Goal: Information Seeking & Learning: Learn about a topic

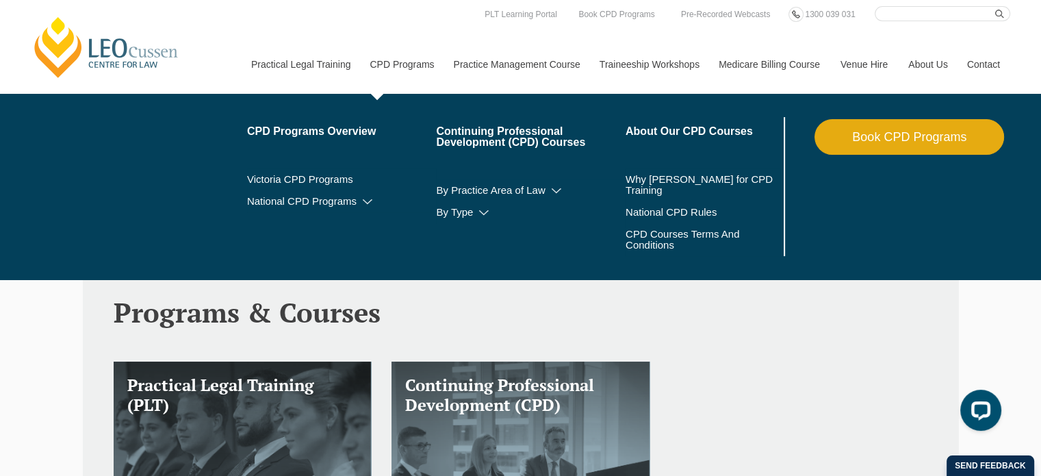
click at [398, 60] on link "CPD Programs" at bounding box center [400, 64] width 83 height 59
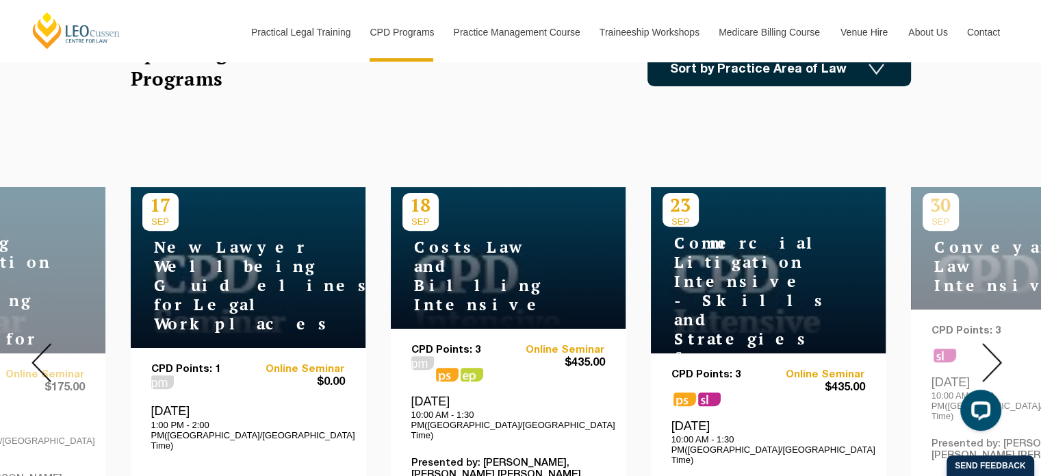
click at [983, 330] on div at bounding box center [991, 362] width 99 height 467
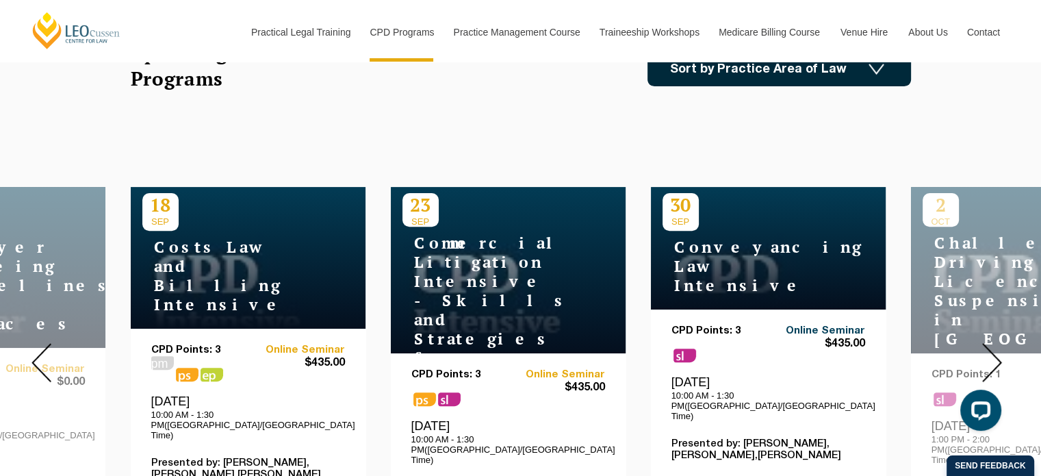
click at [818, 325] on link "Online Seminar" at bounding box center [816, 331] width 97 height 12
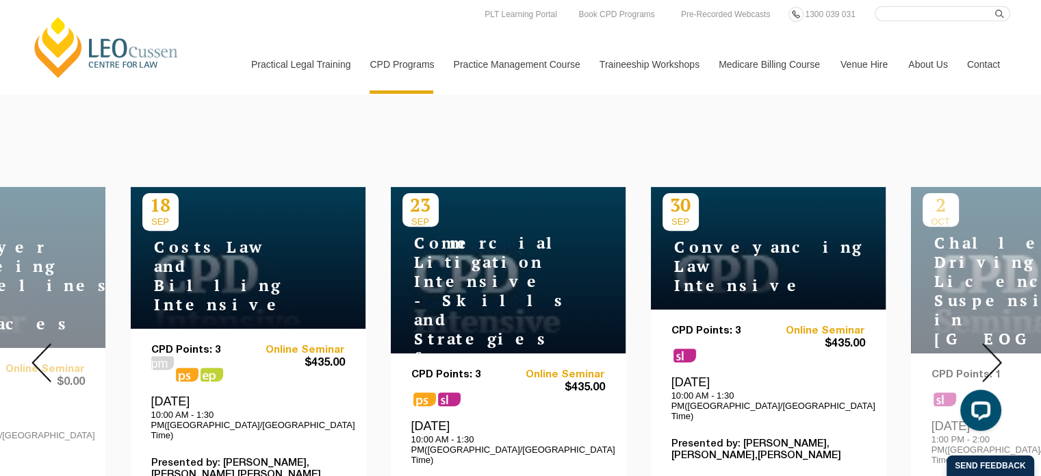
click at [991, 343] on img at bounding box center [992, 362] width 20 height 39
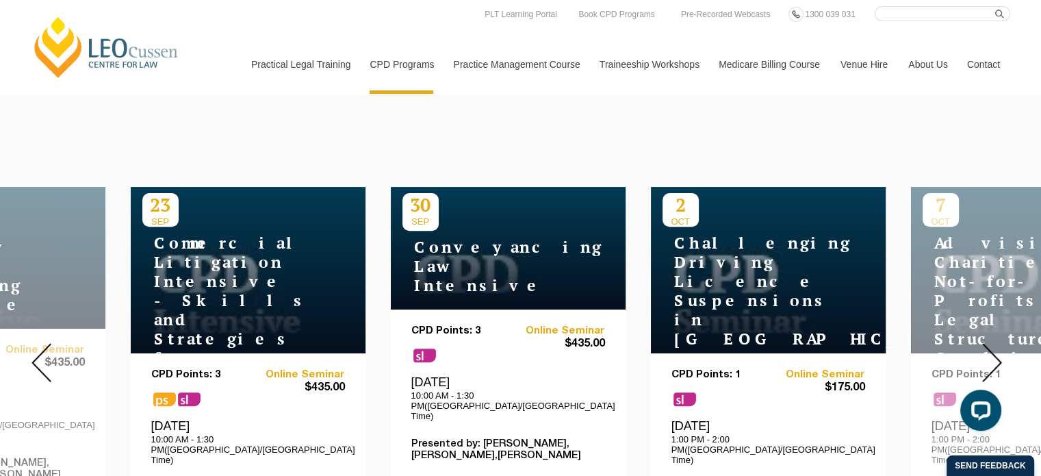
click at [991, 343] on img at bounding box center [992, 362] width 20 height 39
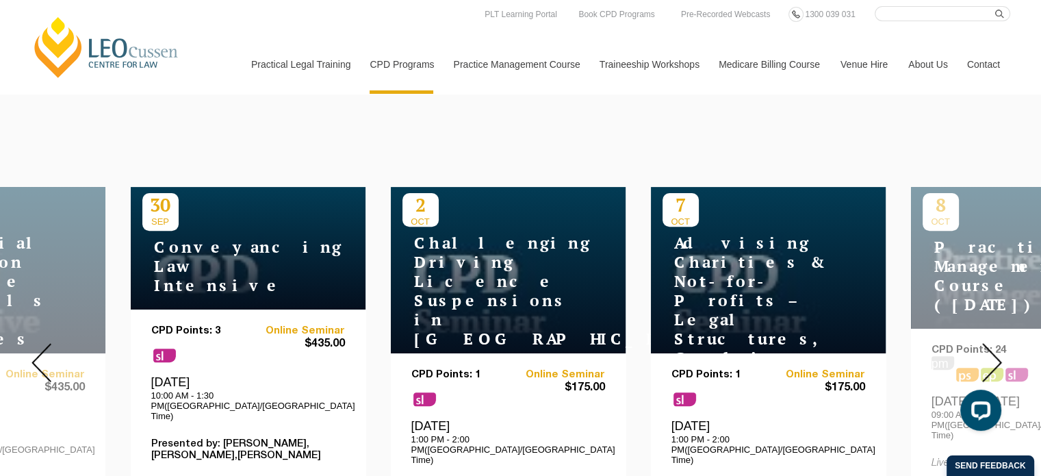
click at [991, 343] on img at bounding box center [992, 362] width 20 height 39
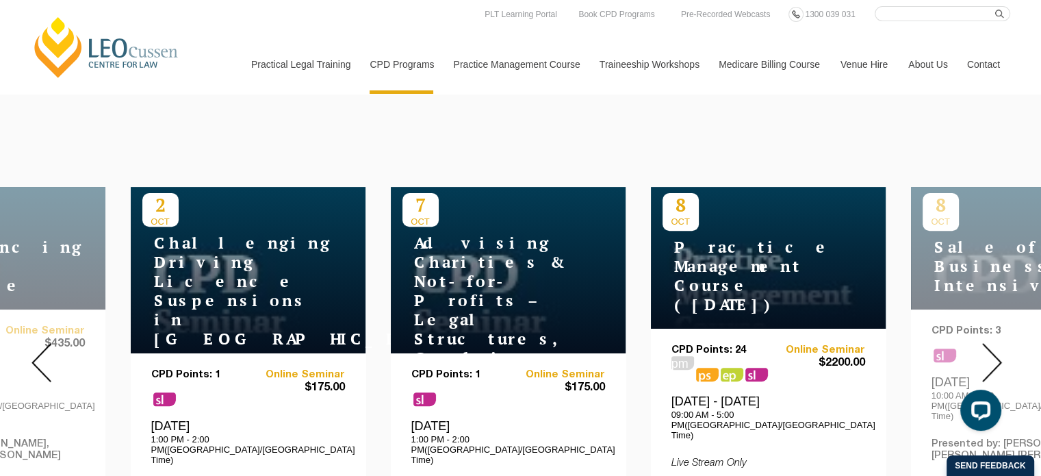
click at [991, 343] on img at bounding box center [992, 362] width 20 height 39
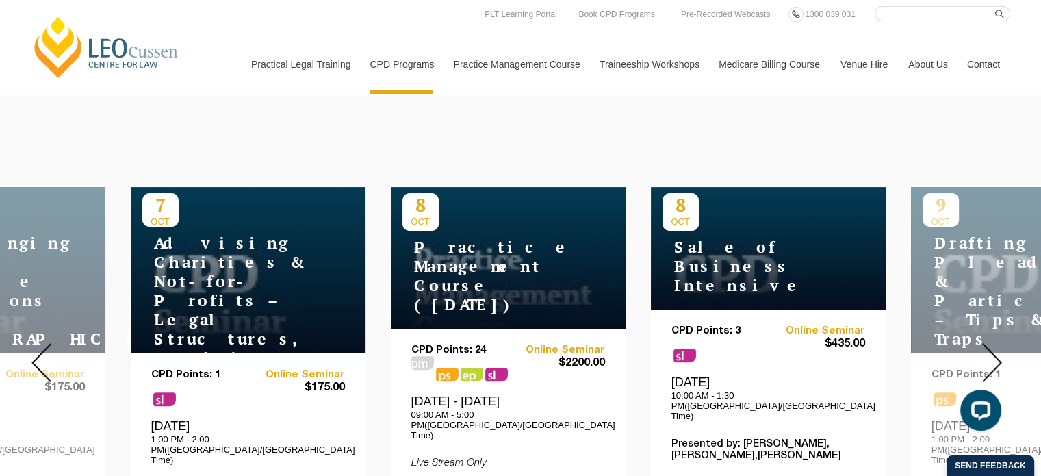
click at [805, 289] on div "8 OCT Sale of Business Intensive" at bounding box center [768, 248] width 235 height 122
click at [811, 325] on link "Online Seminar" at bounding box center [816, 331] width 97 height 12
click at [986, 354] on img at bounding box center [992, 362] width 20 height 39
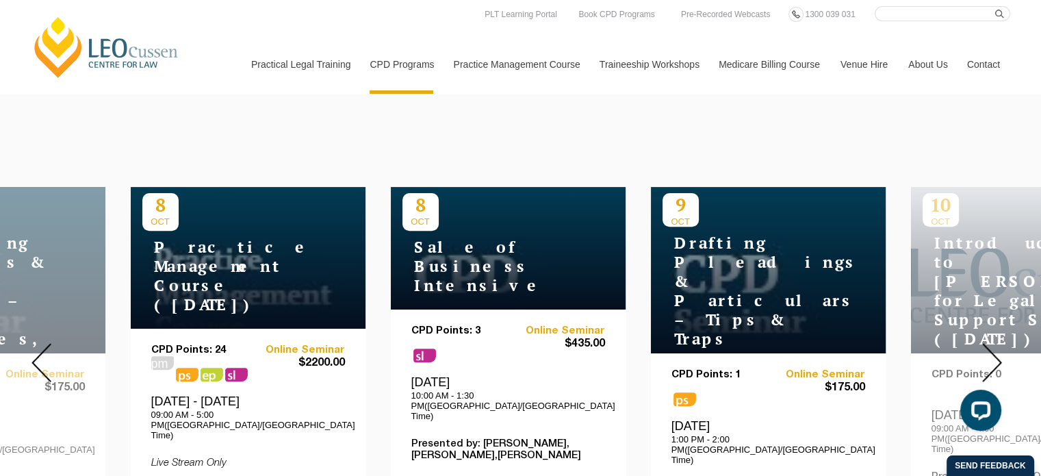
click at [986, 354] on img at bounding box center [992, 362] width 20 height 39
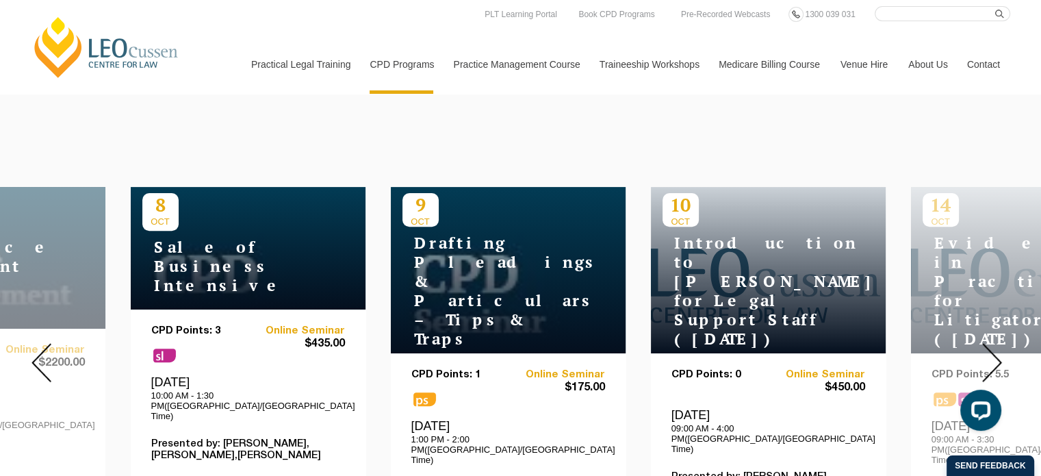
click at [986, 354] on img at bounding box center [992, 362] width 20 height 39
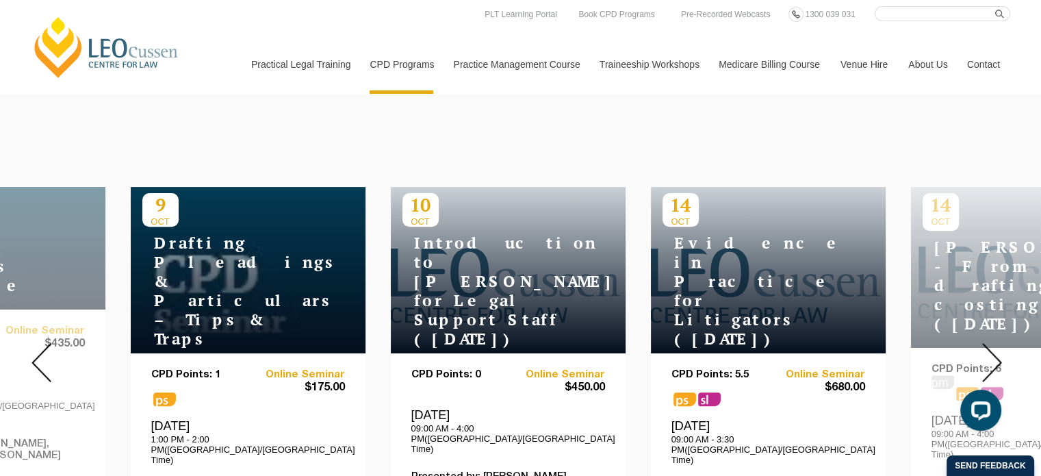
click at [986, 354] on img at bounding box center [992, 362] width 20 height 39
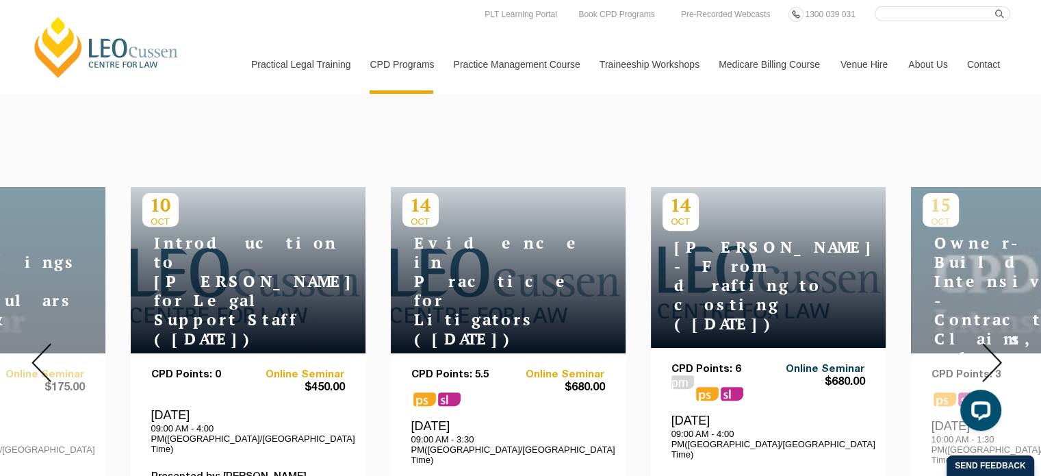
click at [816, 363] on link "Online Seminar" at bounding box center [816, 369] width 97 height 12
click at [987, 354] on img at bounding box center [992, 362] width 20 height 39
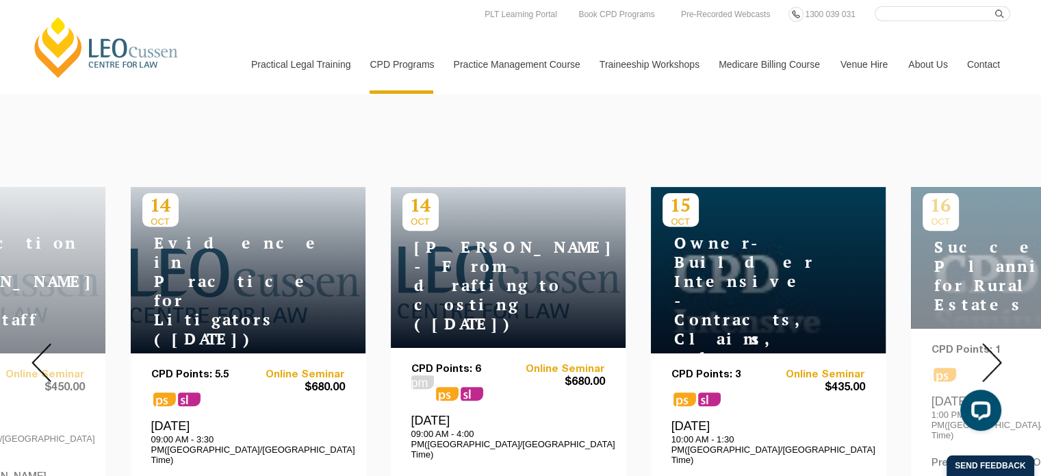
click at [987, 354] on img at bounding box center [992, 362] width 20 height 39
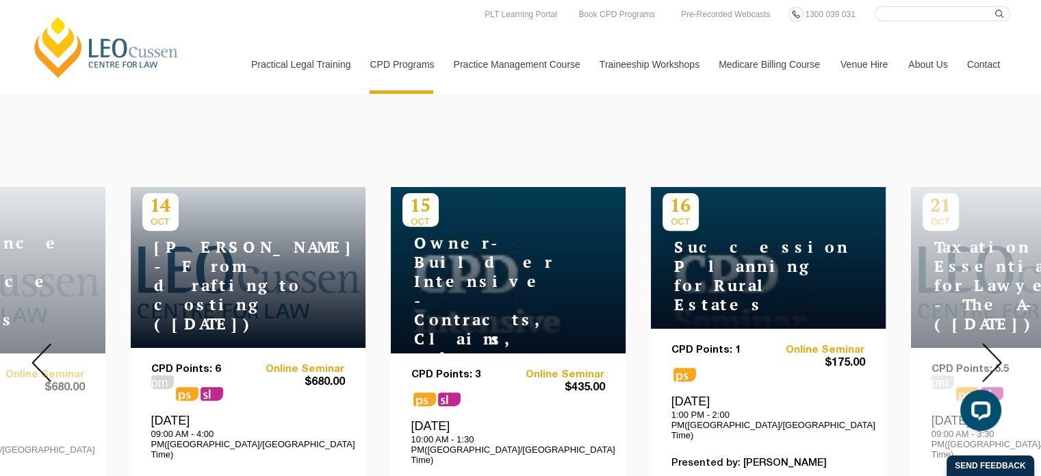
click at [984, 357] on img at bounding box center [992, 362] width 20 height 39
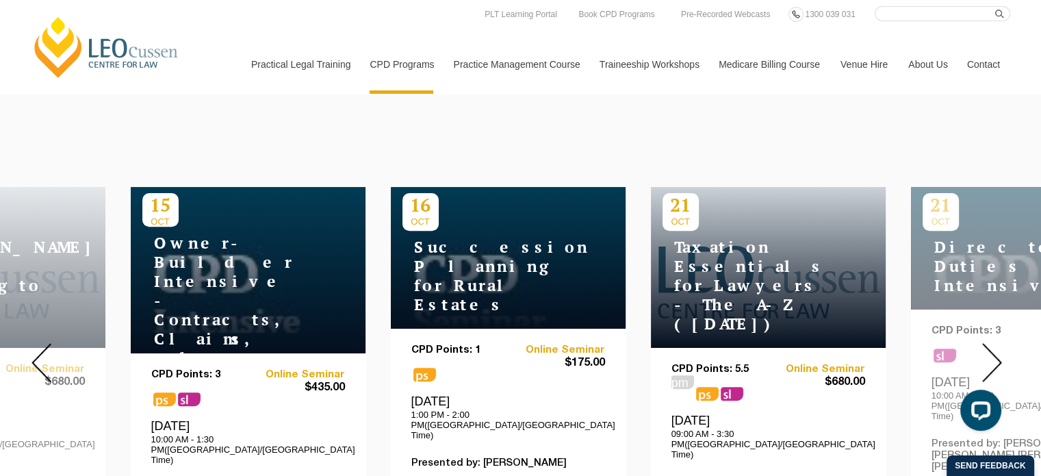
click at [984, 357] on img at bounding box center [992, 362] width 20 height 39
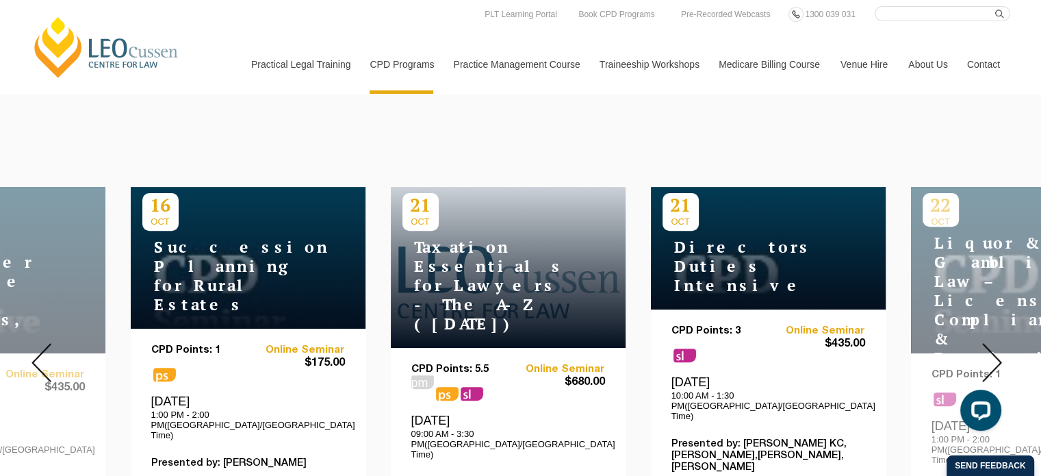
click at [984, 357] on img at bounding box center [992, 362] width 20 height 39
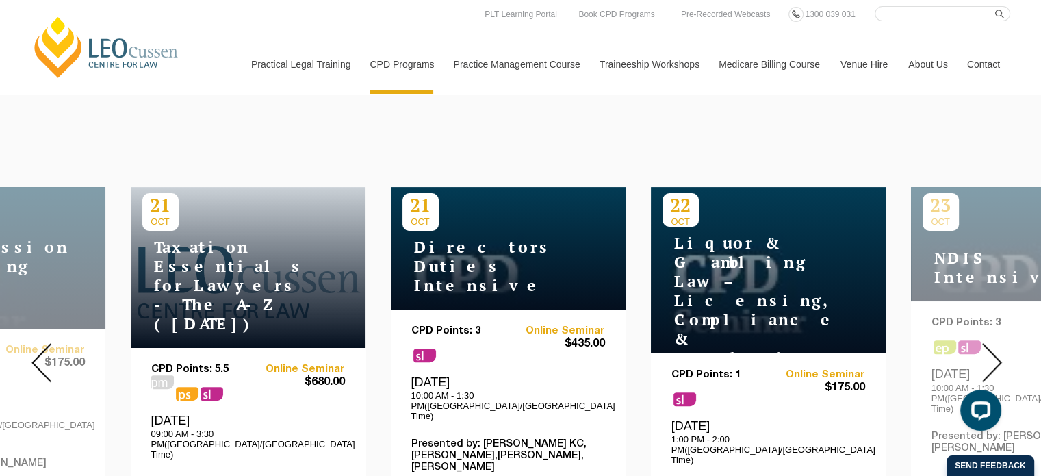
click at [984, 357] on img at bounding box center [992, 362] width 20 height 39
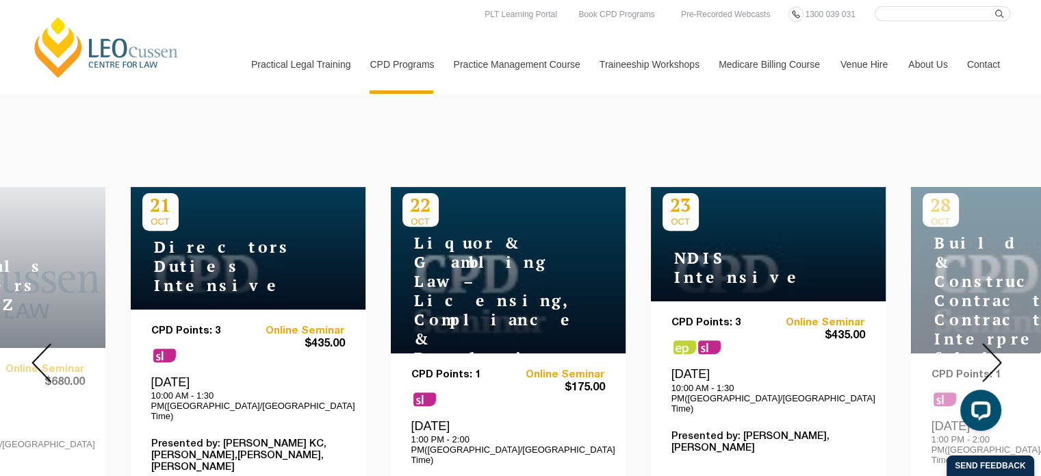
click at [984, 357] on img at bounding box center [992, 362] width 20 height 39
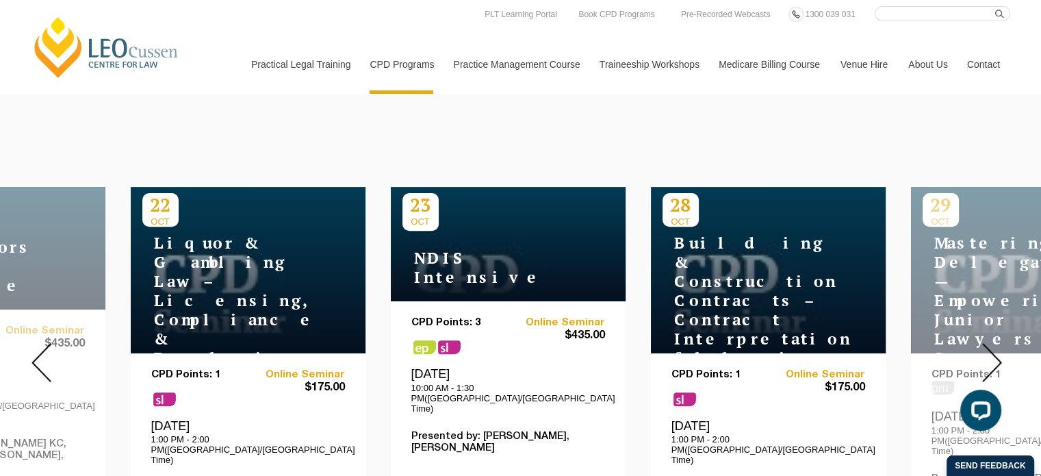
click at [984, 357] on img at bounding box center [992, 362] width 20 height 39
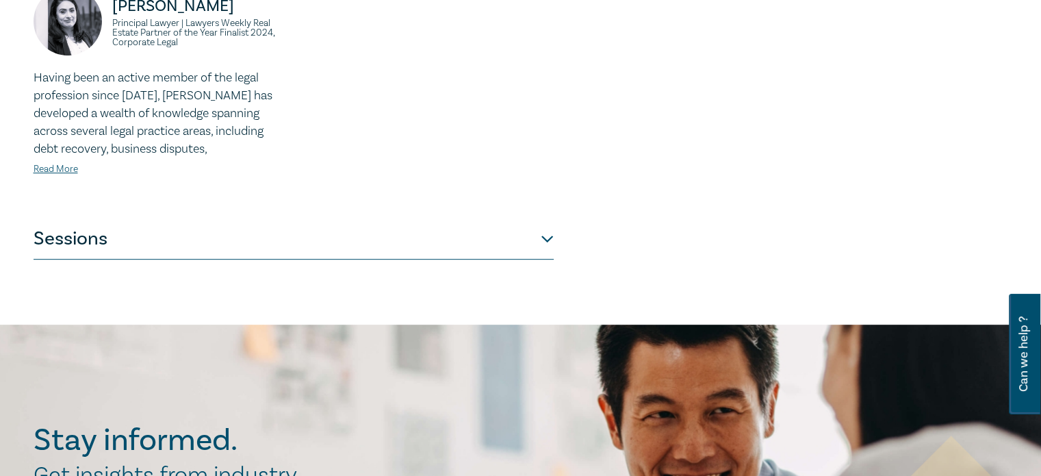
scroll to position [629, 0]
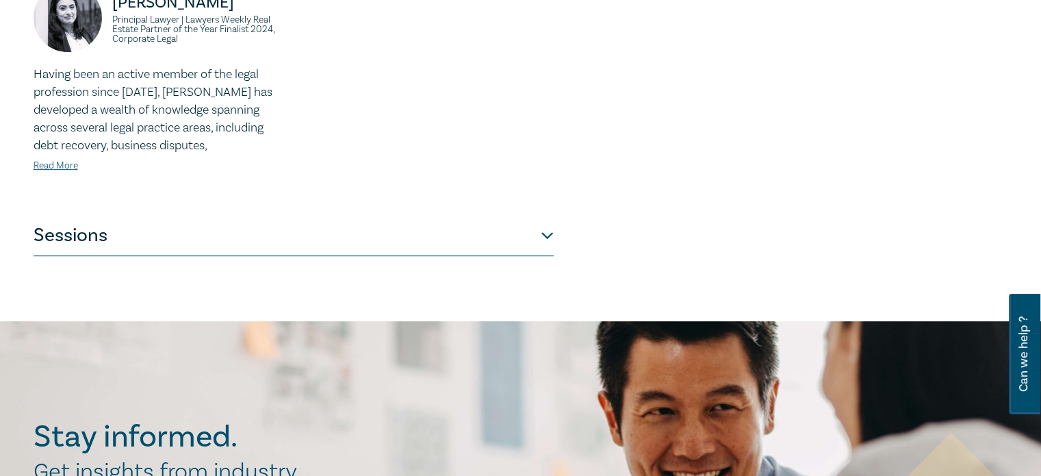
click at [545, 218] on button "Sessions" at bounding box center [294, 235] width 520 height 41
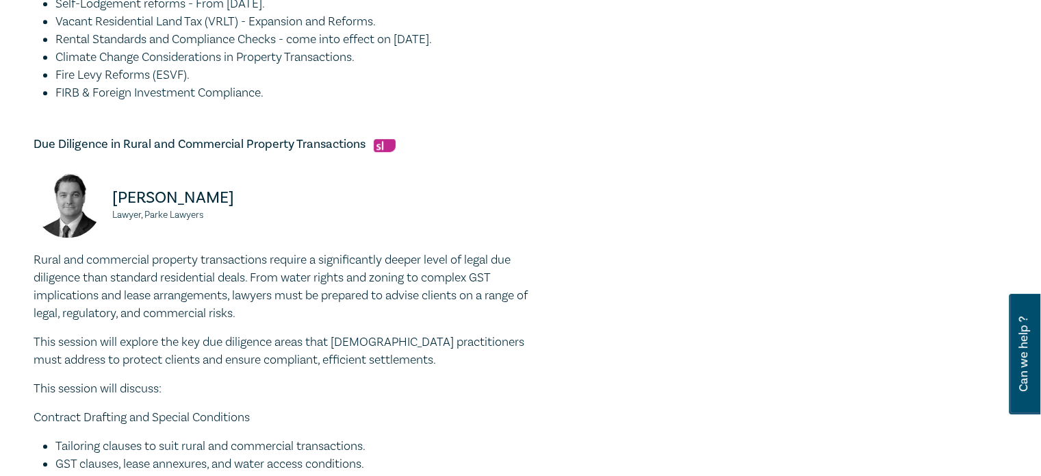
scroll to position [790, 0]
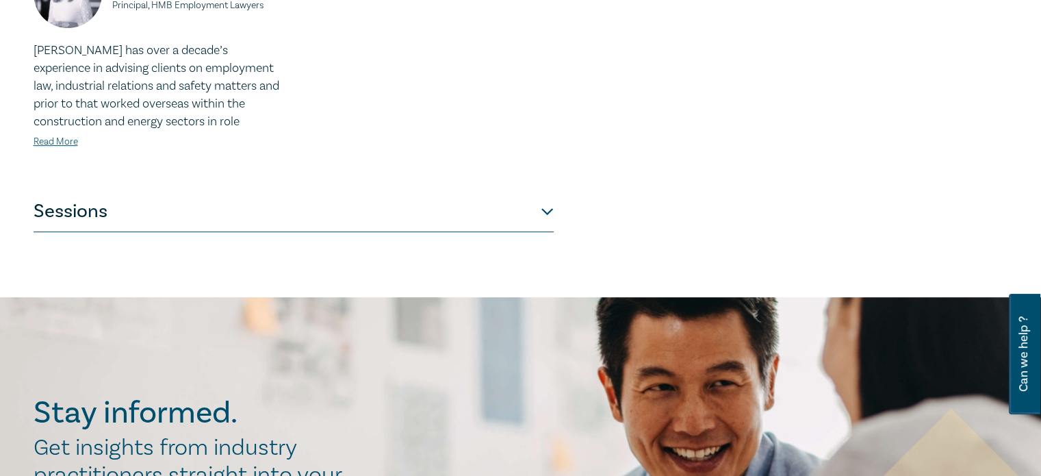
scroll to position [653, 0]
click at [536, 205] on button "Sessions" at bounding box center [294, 212] width 520 height 41
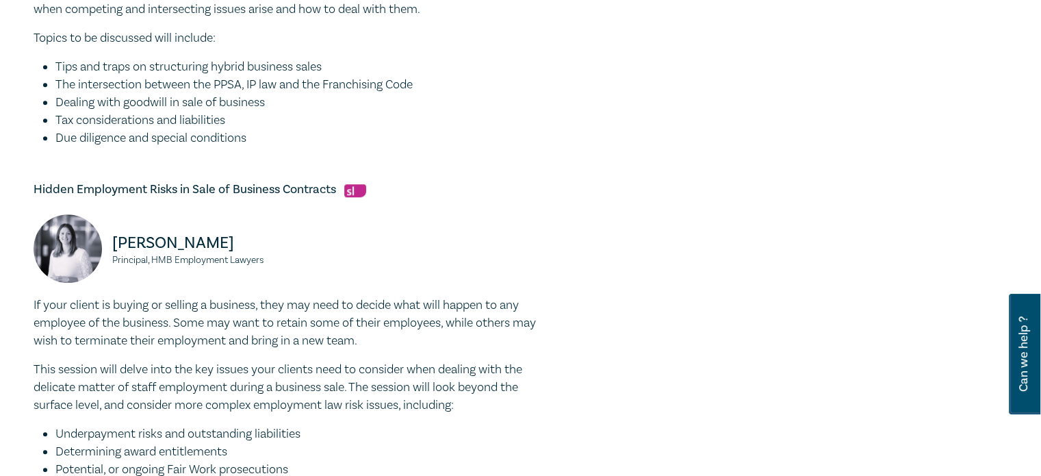
scroll to position [972, 0]
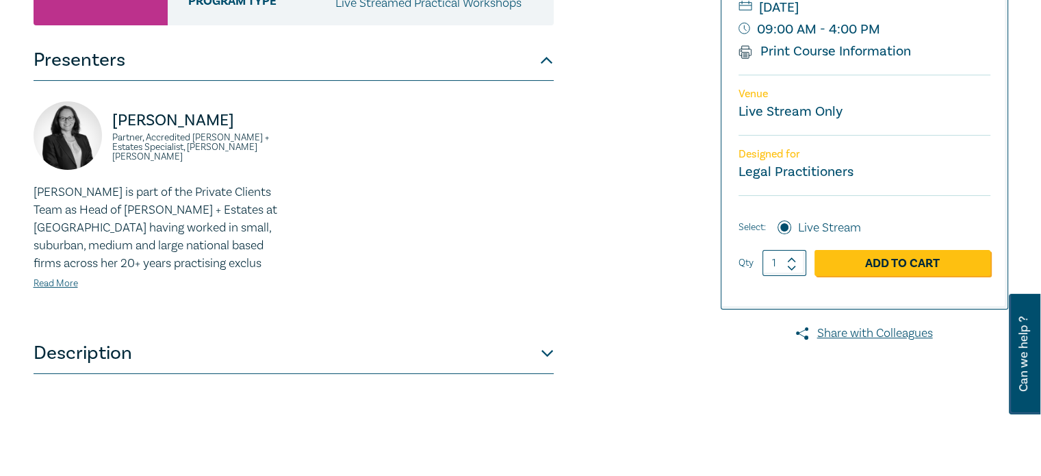
scroll to position [361, 0]
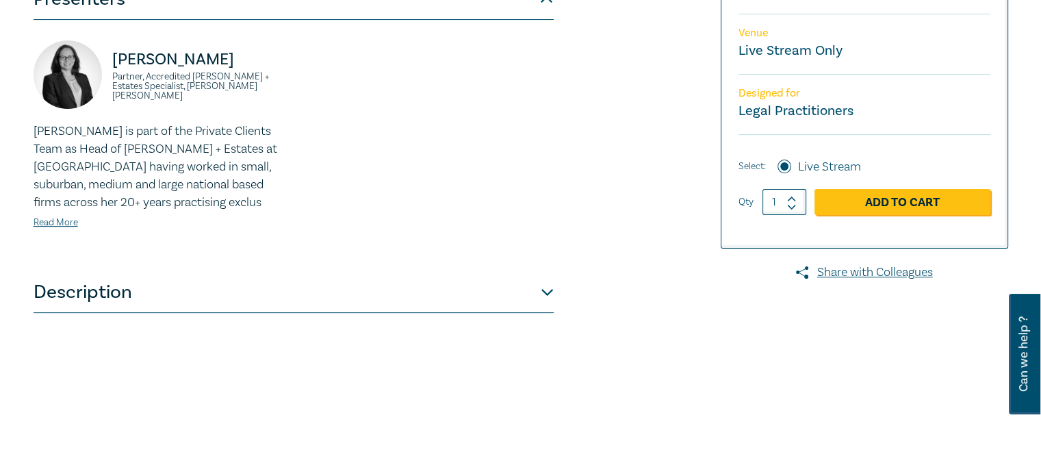
click at [539, 298] on button "Description" at bounding box center [294, 292] width 520 height 41
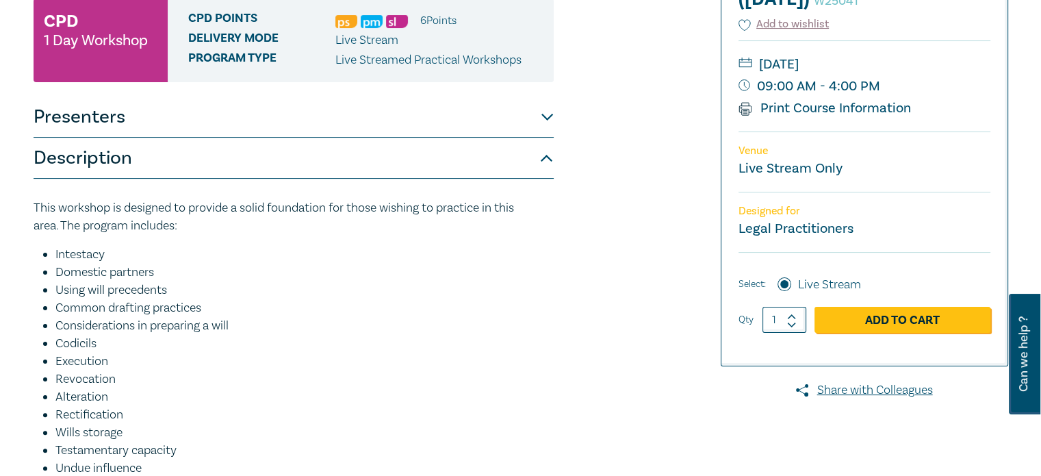
scroll to position [245, 0]
